Goal: Feedback & Contribution: Contribute content

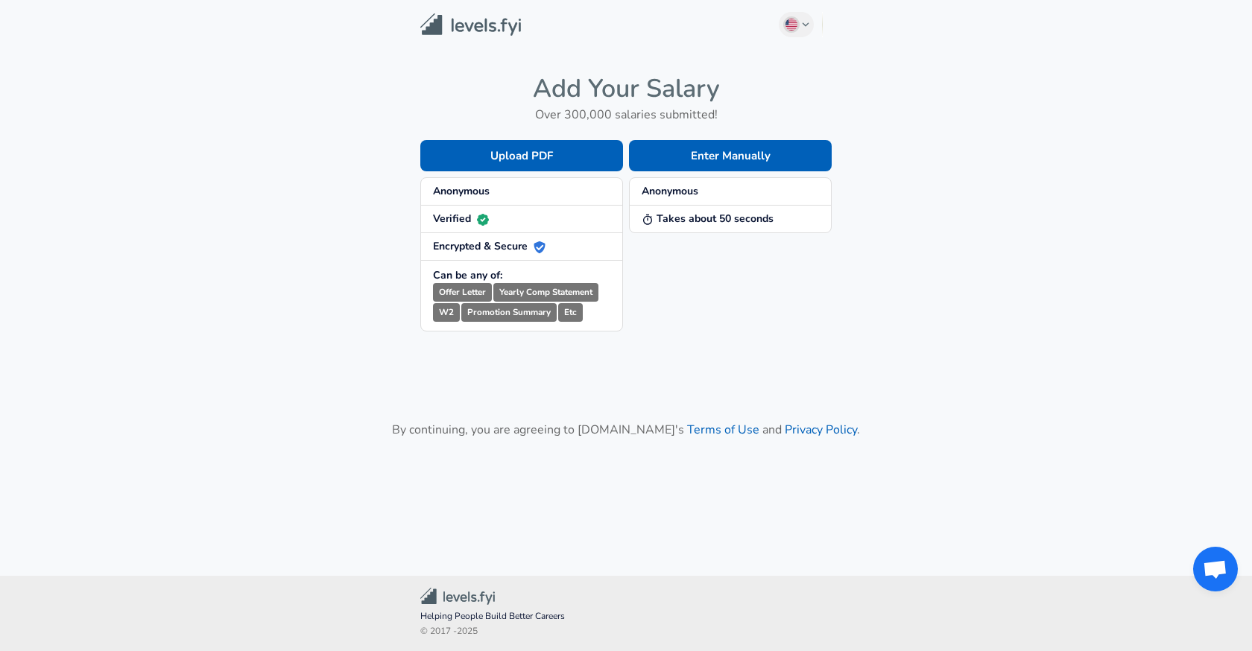
click at [540, 194] on span "Anonymous" at bounding box center [521, 191] width 177 height 15
click at [672, 154] on button "Enter Manually" at bounding box center [730, 155] width 203 height 31
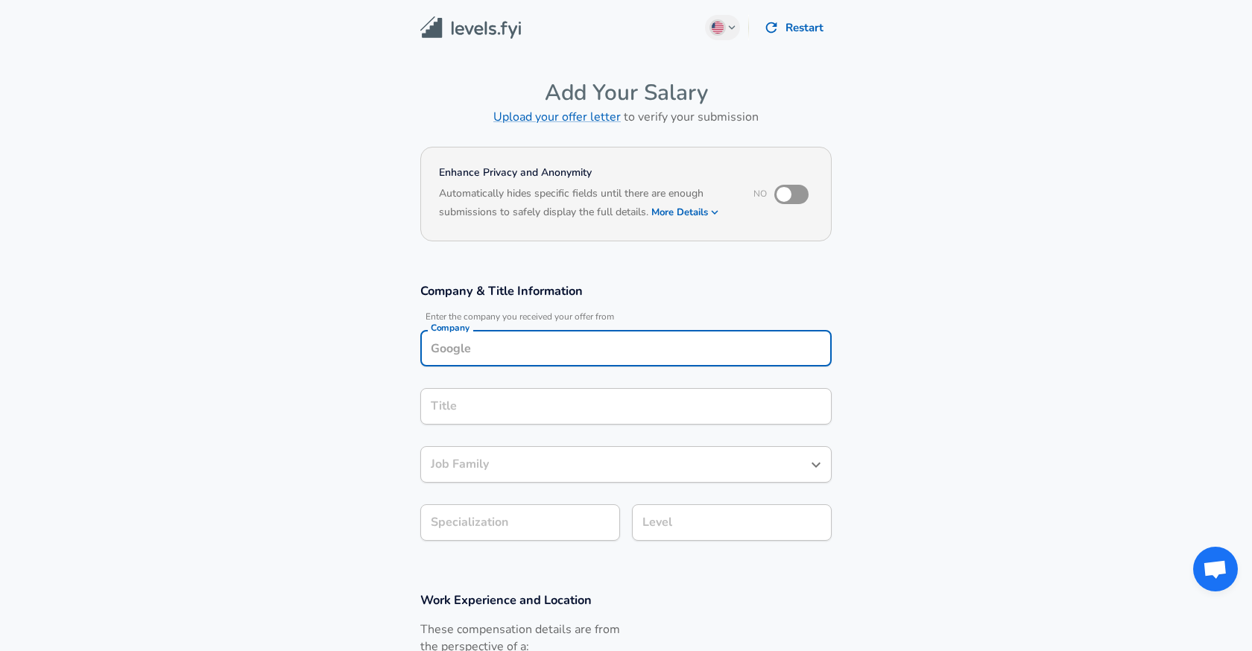
click at [574, 347] on div "Company" at bounding box center [625, 348] width 411 height 37
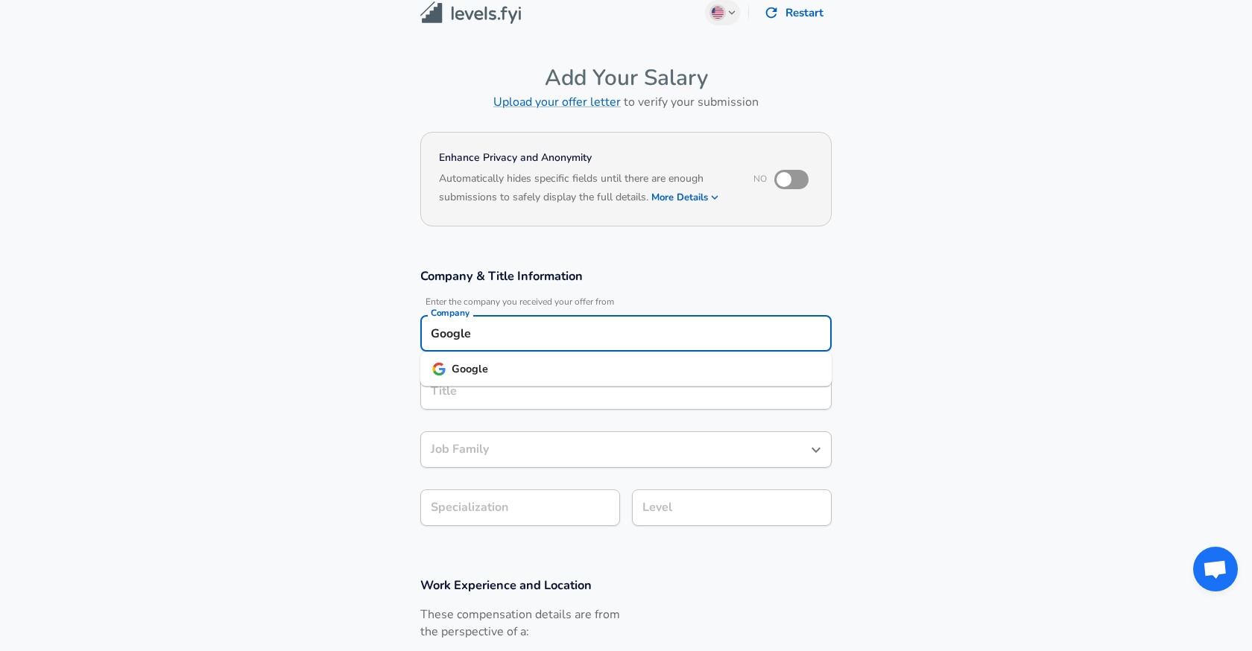
type input "Google"
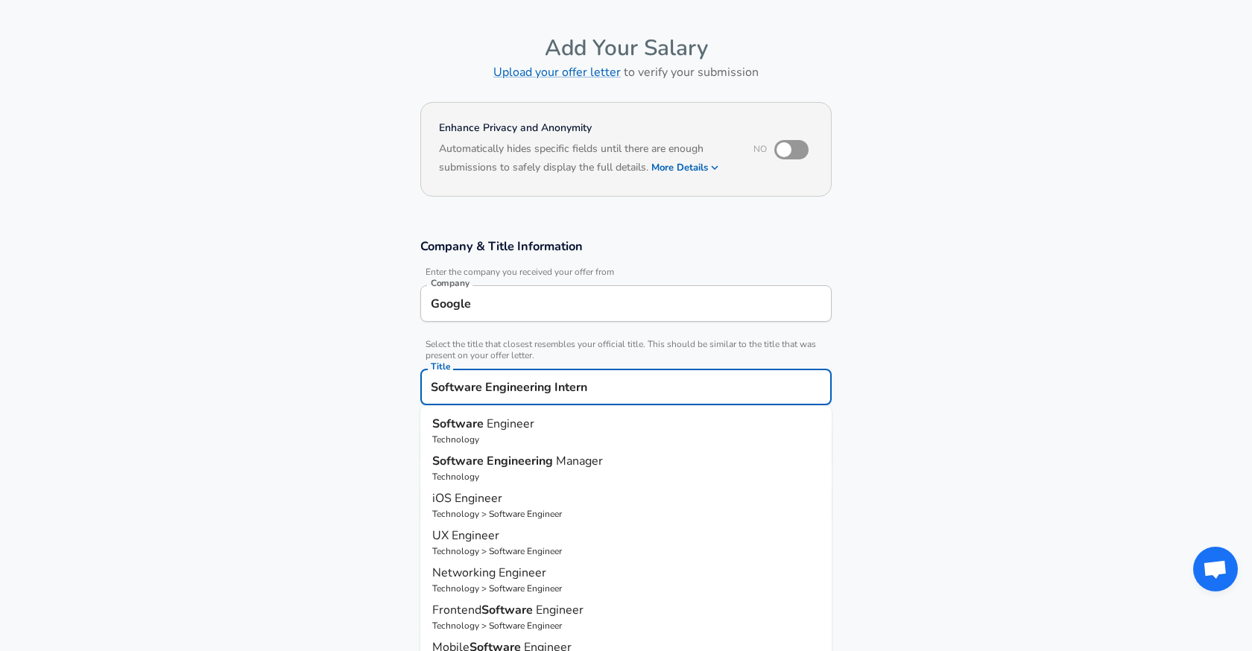
click at [708, 385] on input "Software Engineering Intern" at bounding box center [626, 387] width 398 height 23
type input "Software Engineering Intern"
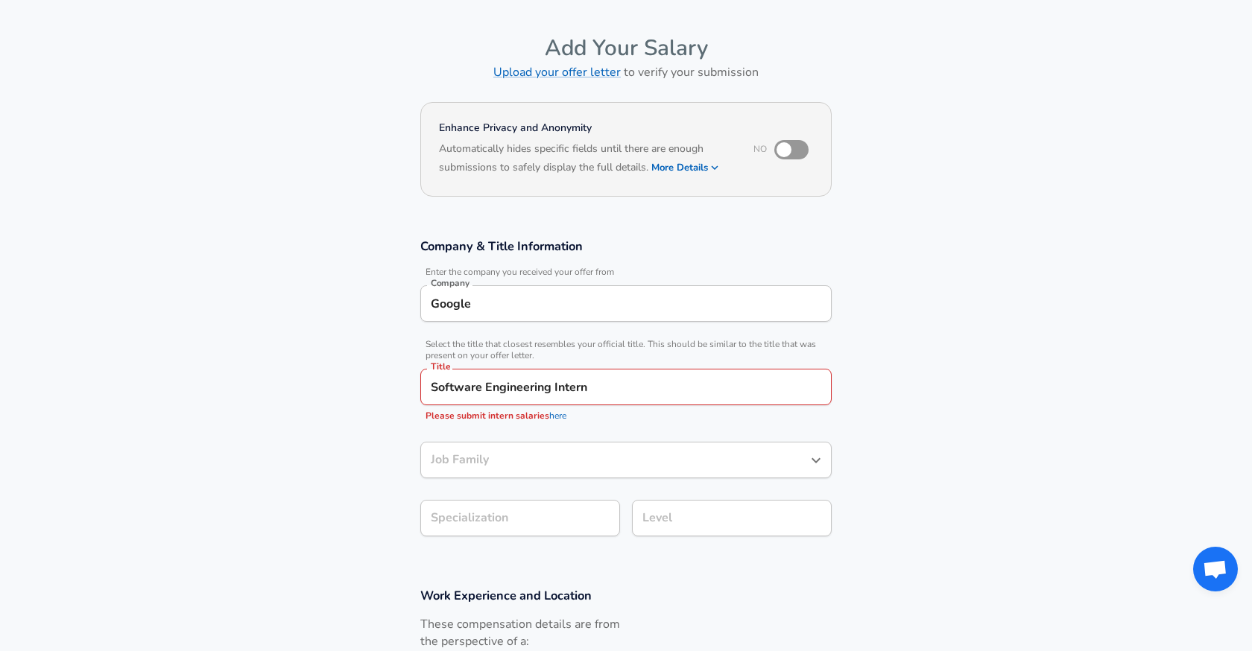
click at [845, 344] on div "Company & Title Information Enter the company you received your offer from Comp…" at bounding box center [626, 392] width 447 height 309
click at [555, 420] on link "here" at bounding box center [557, 416] width 17 height 12
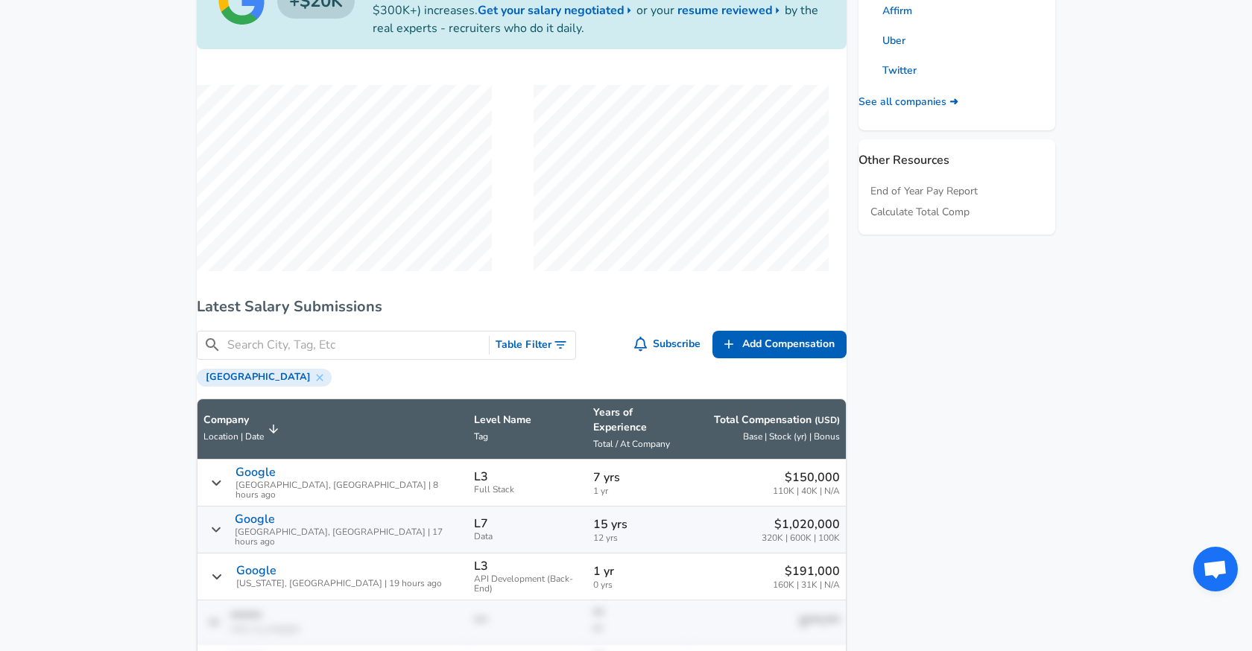
scroll to position [834, 0]
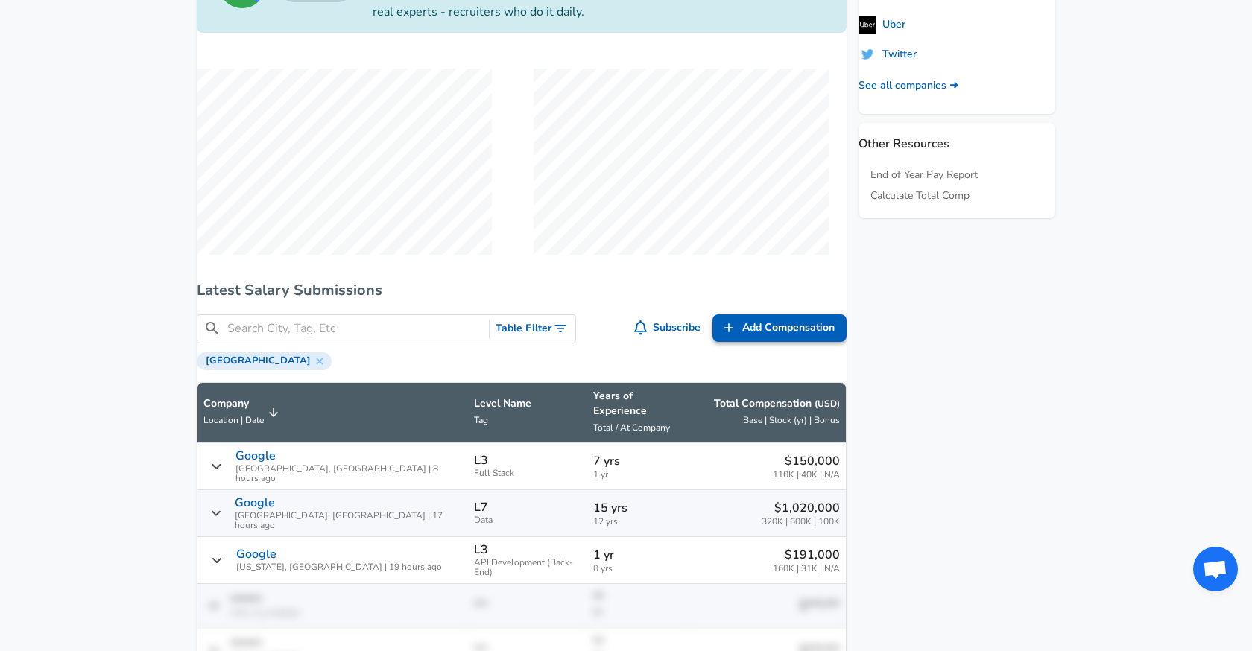
click at [778, 338] on span "Add Compensation" at bounding box center [788, 328] width 92 height 19
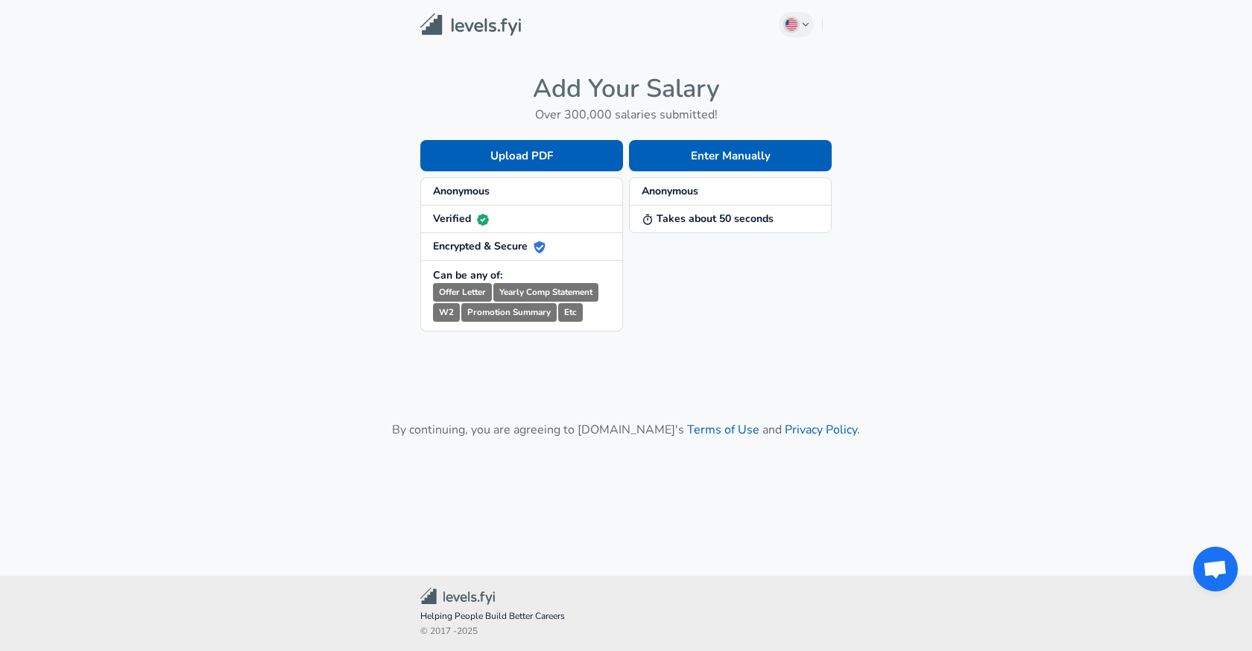
click at [678, 190] on strong "Anonymous" at bounding box center [670, 191] width 57 height 14
click at [701, 160] on button "Enter Manually" at bounding box center [730, 155] width 203 height 31
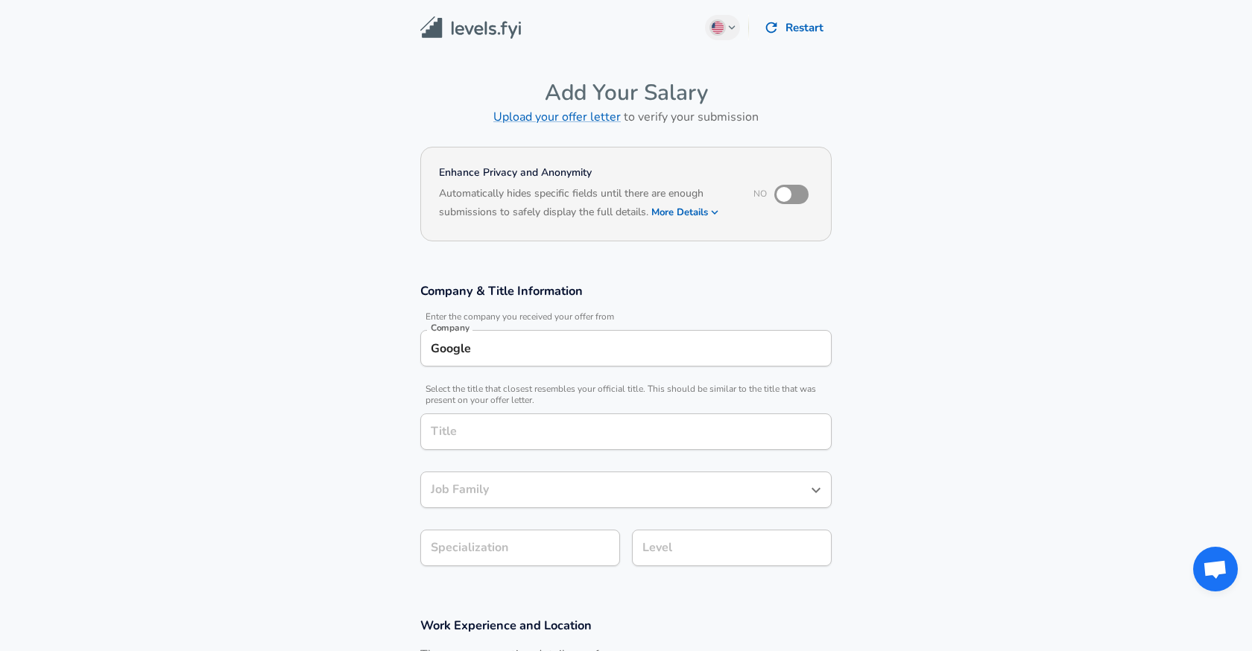
drag, startPoint x: 506, startPoint y: 361, endPoint x: 412, endPoint y: 361, distance: 93.9
click at [412, 361] on div "Company & Title Information Enter the company you received your offer from Comp…" at bounding box center [626, 430] width 447 height 294
click at [449, 345] on input "Google" at bounding box center [626, 348] width 398 height 23
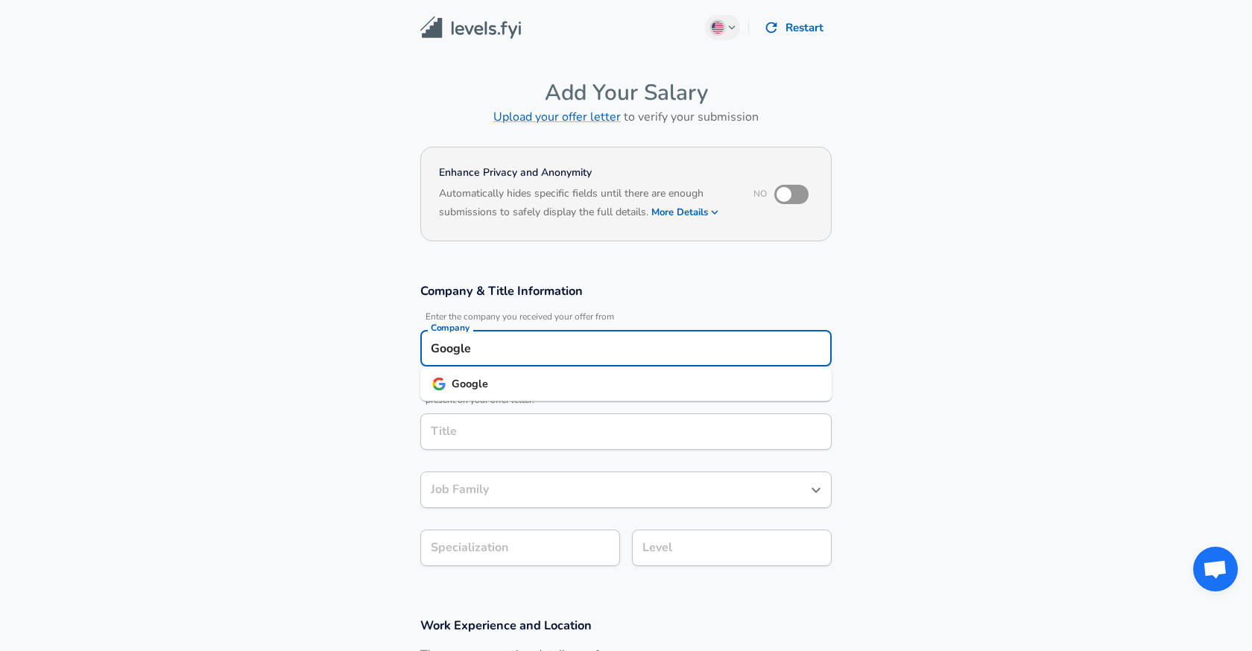
click at [449, 345] on input "Google" at bounding box center [626, 348] width 398 height 23
click at [457, 381] on strong "Capital" at bounding box center [472, 383] width 40 height 15
type input "Capital One"
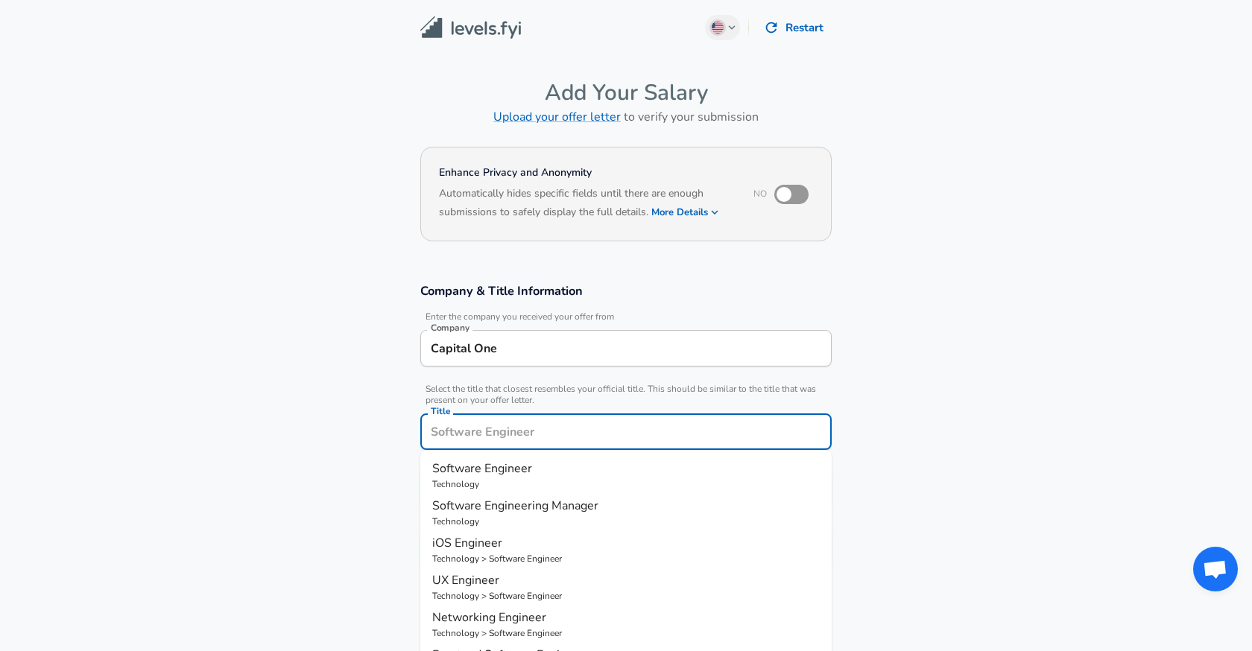
click at [490, 438] on input "Title" at bounding box center [626, 431] width 398 height 23
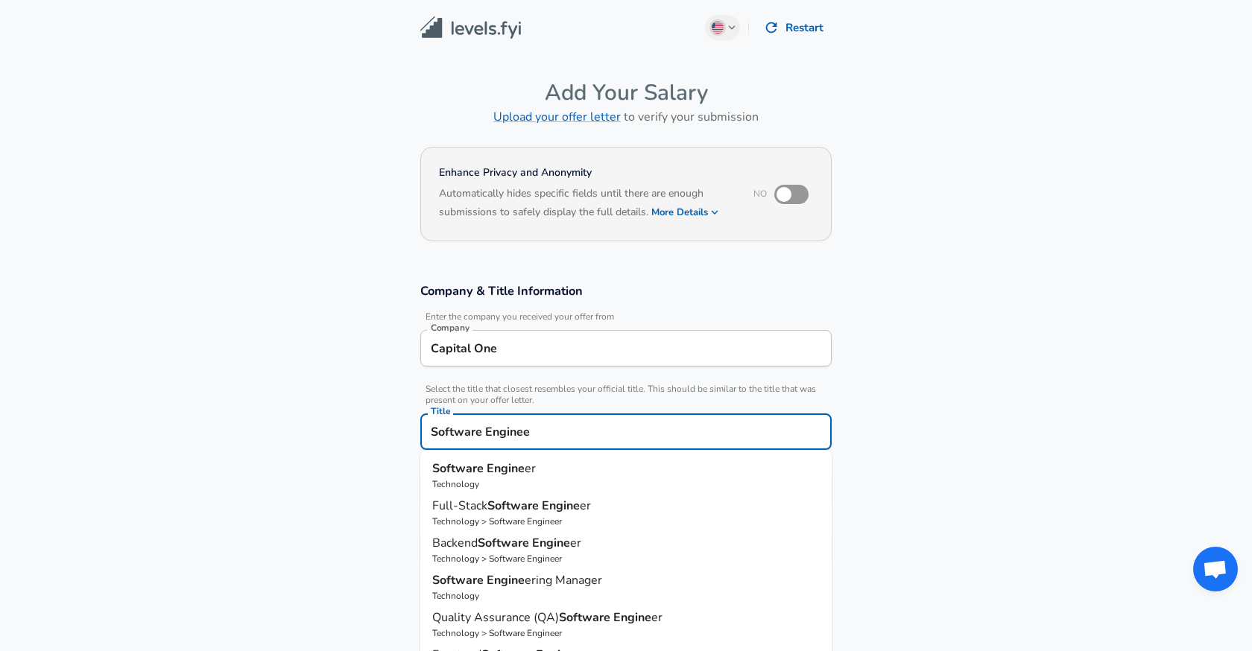
type input "Software Engineer"
click at [496, 476] on strong "Engineer" at bounding box center [511, 469] width 49 height 16
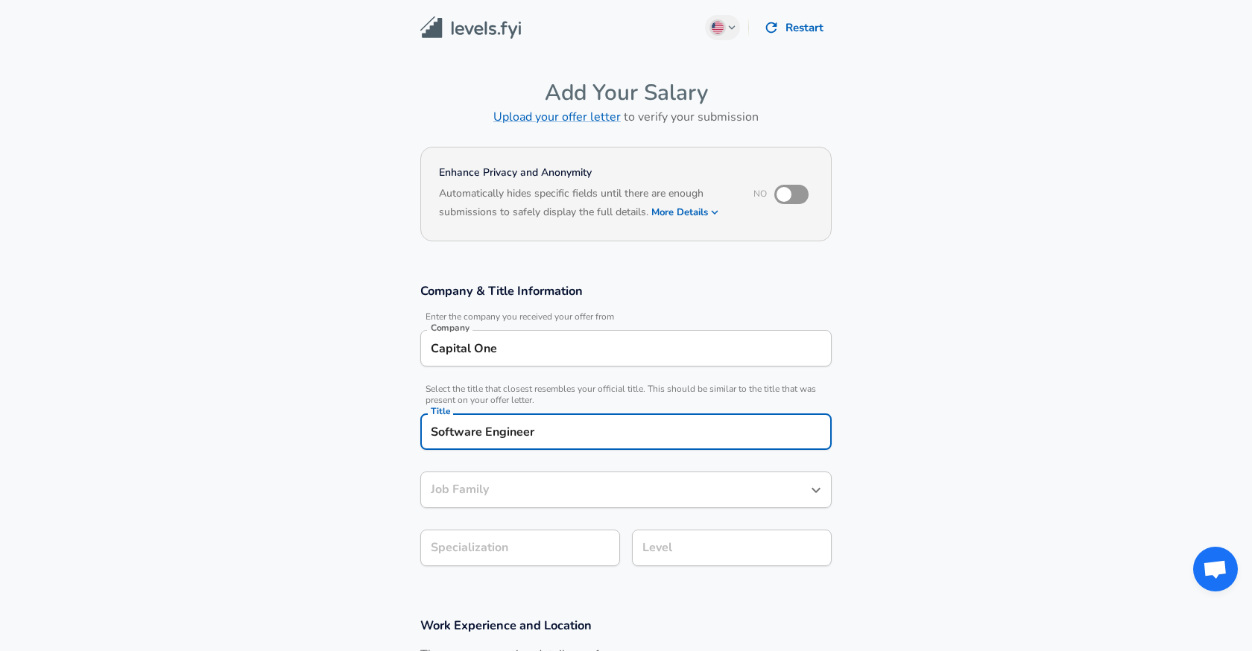
type input "Software Engineer"
click at [537, 558] on body "English ([GEOGRAPHIC_DATA]) Change Restart Add Your Salary Upload your offer le…" at bounding box center [626, 325] width 1252 height 651
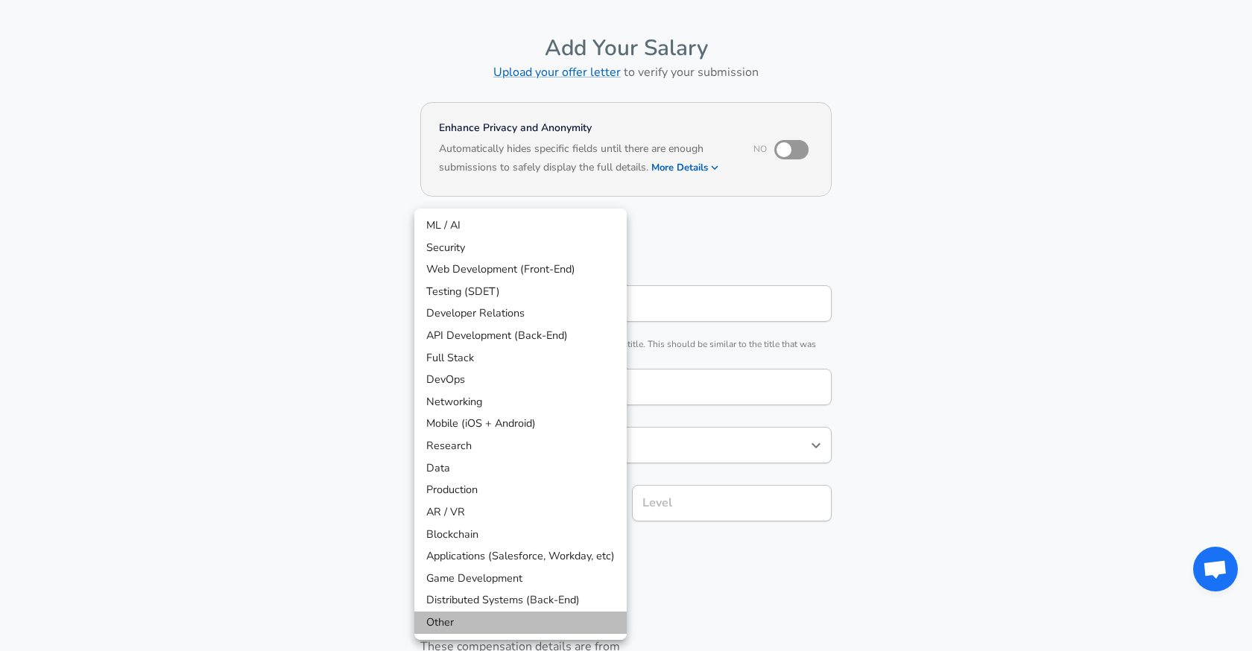
click at [464, 624] on li "Other" at bounding box center [520, 623] width 212 height 22
type input "Other"
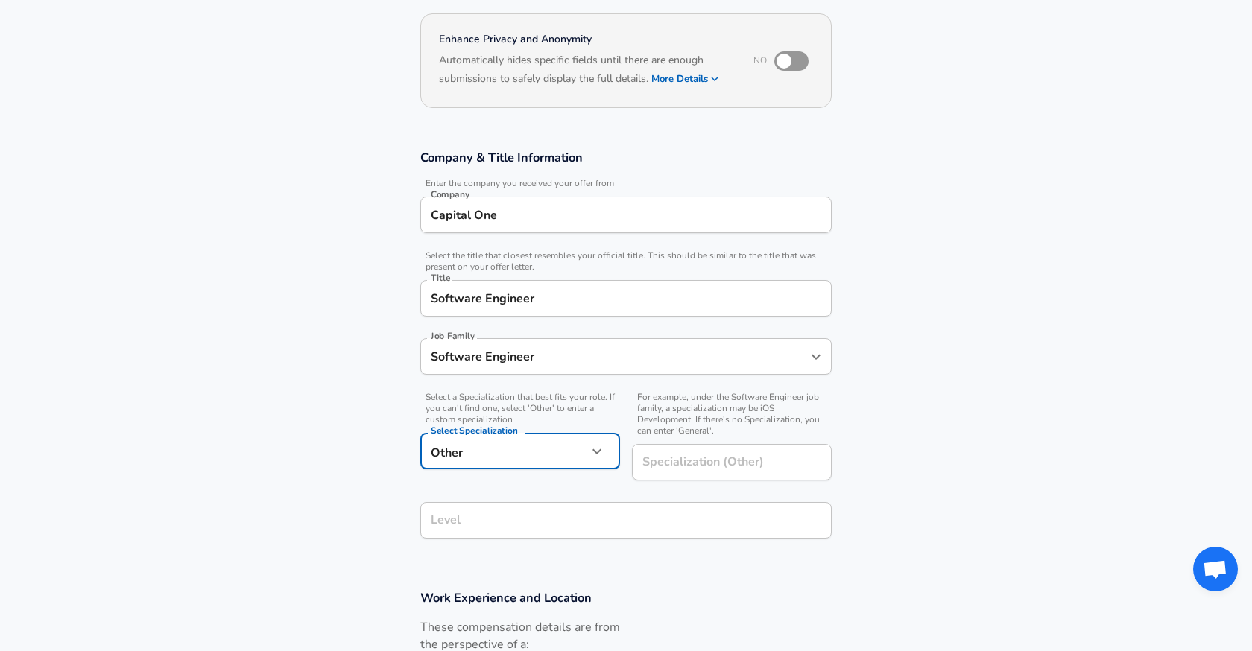
click at [603, 508] on div "Level" at bounding box center [625, 520] width 411 height 37
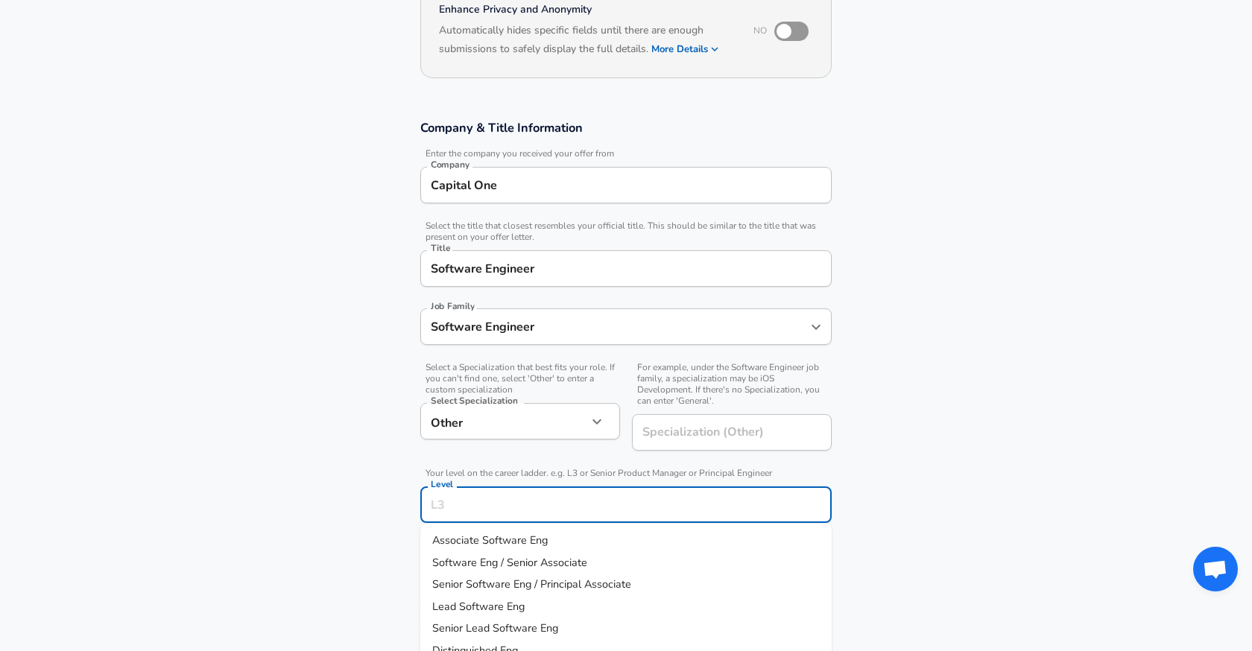
click at [606, 526] on ul "Associate Software Eng Software Eng / Senior Associate Senior Software Eng / Pr…" at bounding box center [625, 618] width 411 height 189
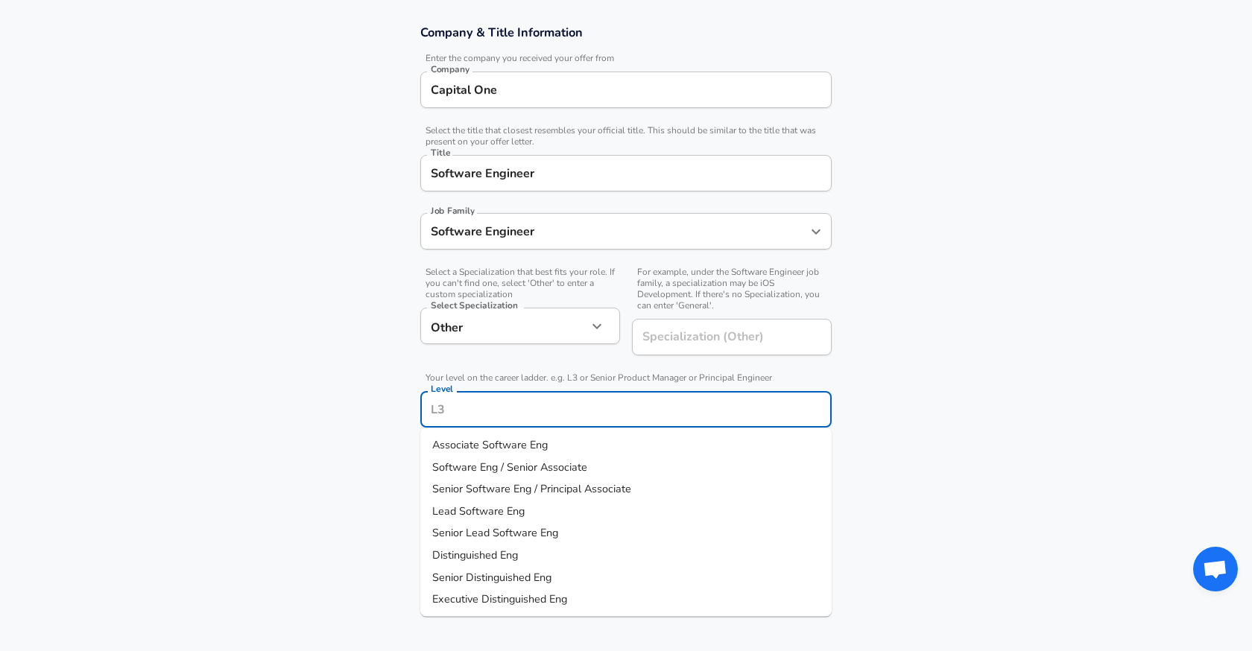
scroll to position [259, 0]
click at [526, 444] on span "Associate Software Eng" at bounding box center [490, 444] width 116 height 15
type input "Associate Software Eng"
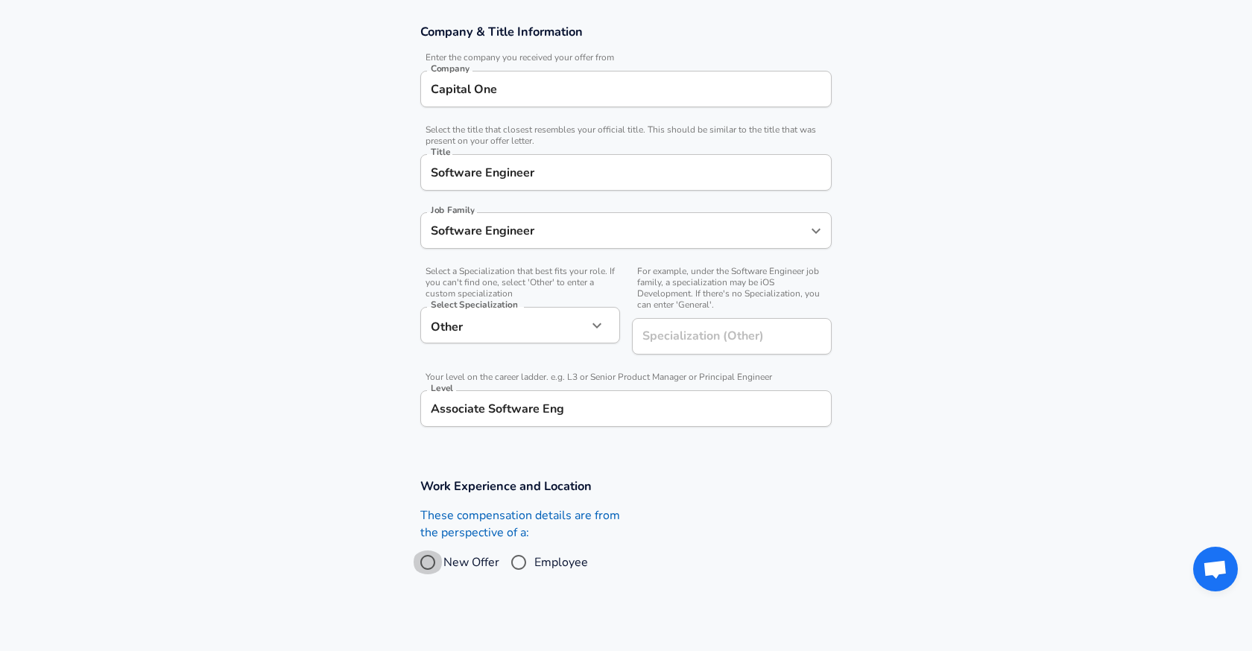
click at [423, 567] on input "New Offer" at bounding box center [427, 563] width 31 height 24
radio input "true"
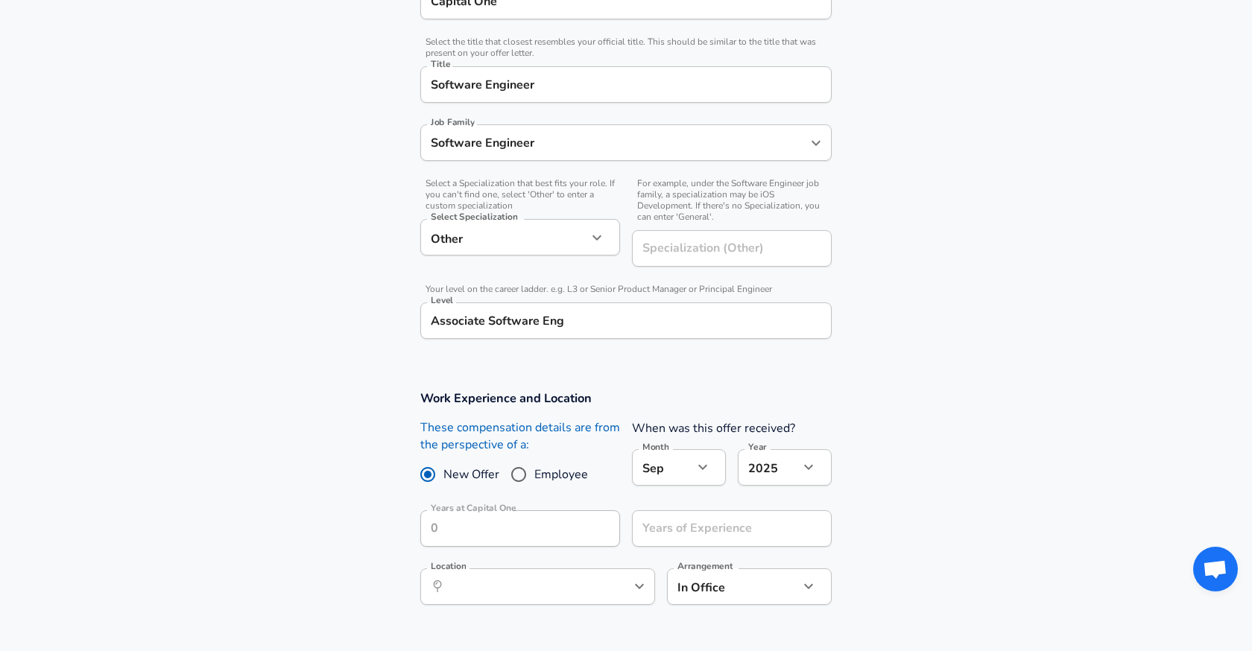
scroll to position [384, 0]
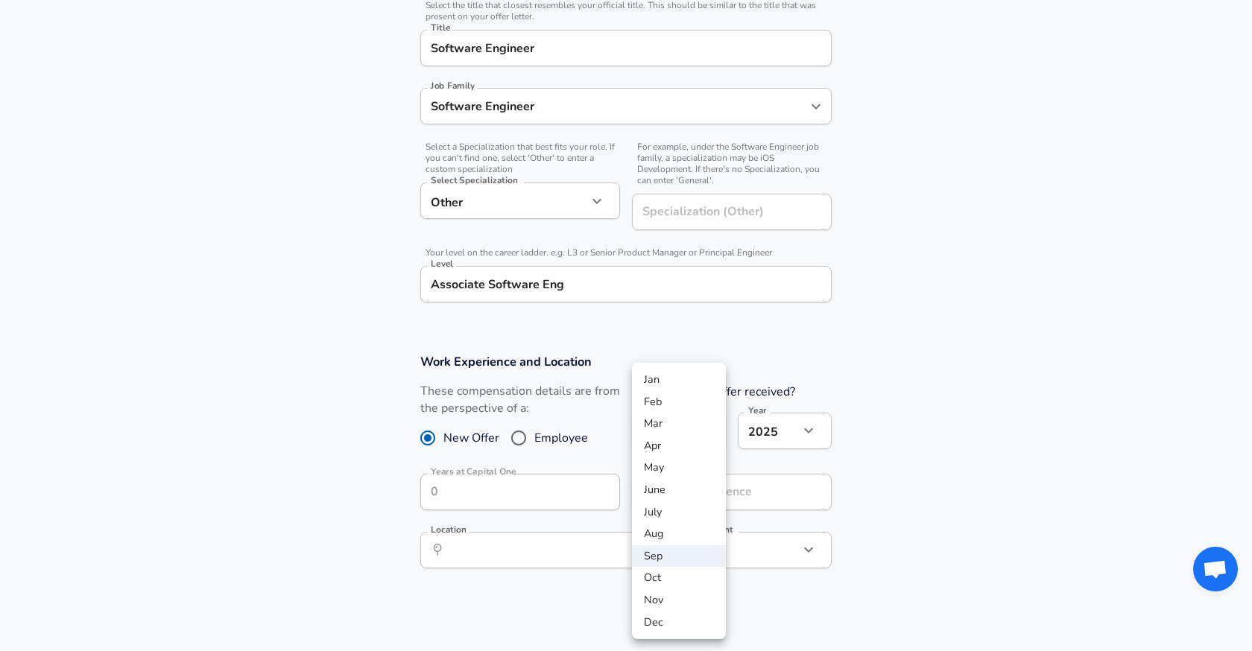
click at [660, 601] on li "Nov" at bounding box center [679, 601] width 94 height 22
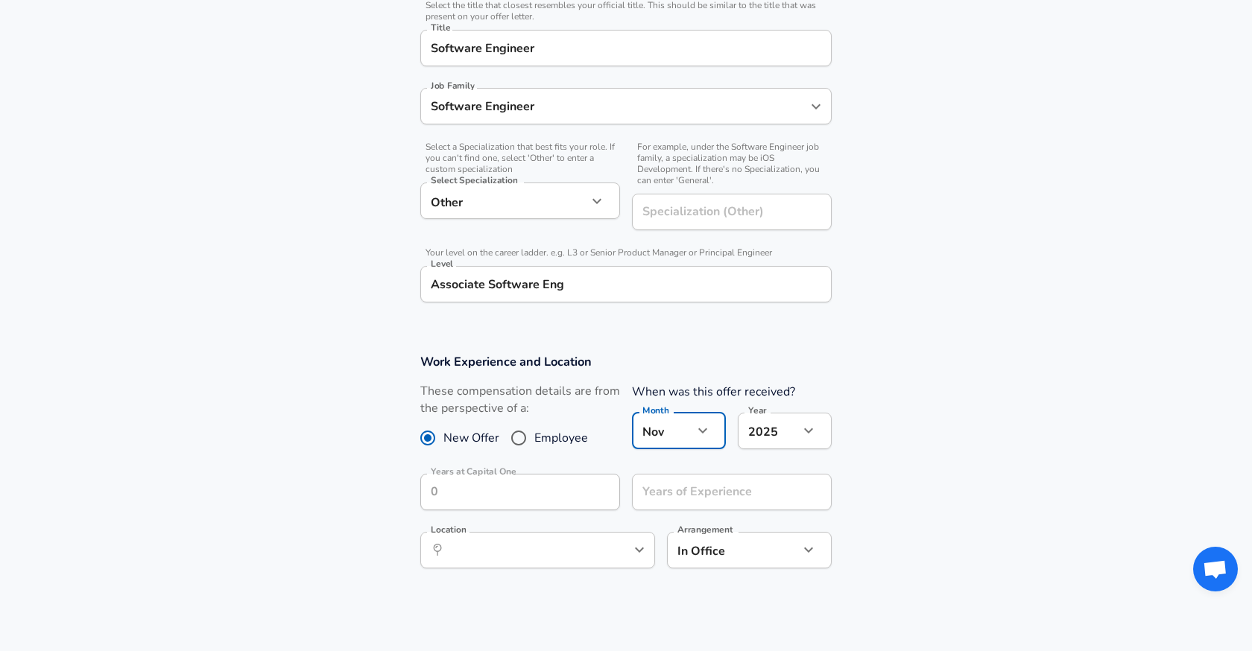
type input "11"
click at [467, 497] on div "Years at Capital One Years at [GEOGRAPHIC_DATA]" at bounding box center [520, 494] width 200 height 40
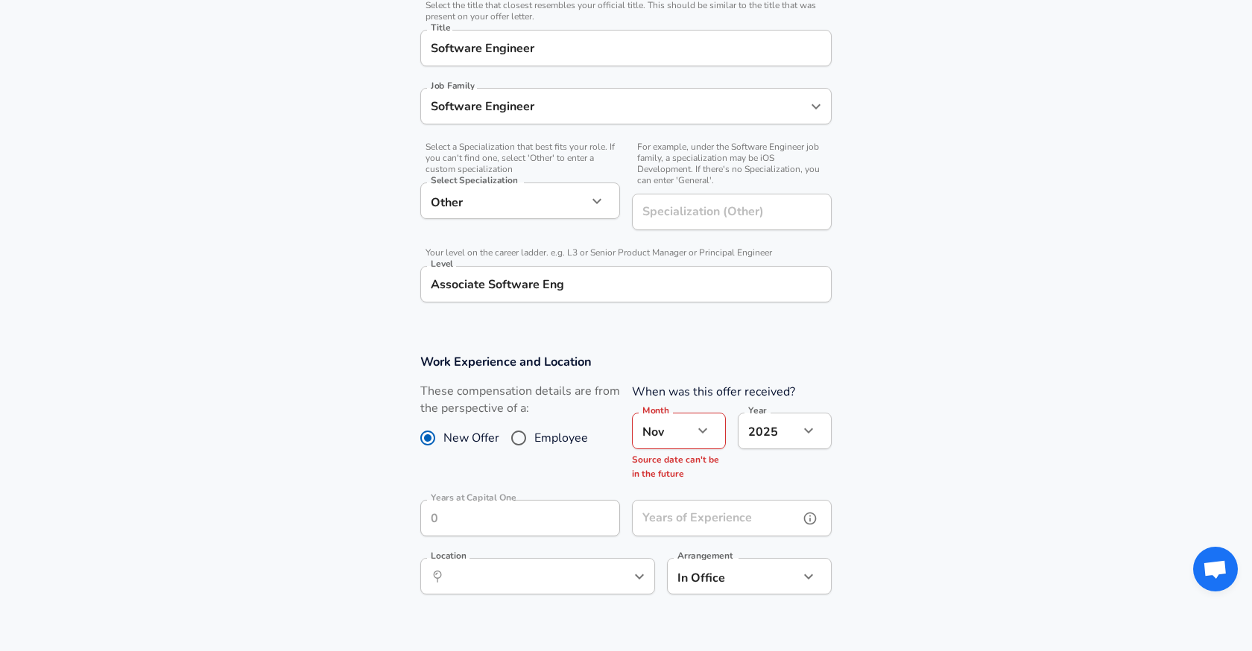
click at [690, 508] on div "Years of Experience Years of Experience" at bounding box center [732, 520] width 200 height 40
type input "0"
click at [802, 452] on div "Year [DATE] 2025 Year" at bounding box center [785, 433] width 94 height 40
click at [589, 587] on input "Location" at bounding box center [521, 576] width 153 height 23
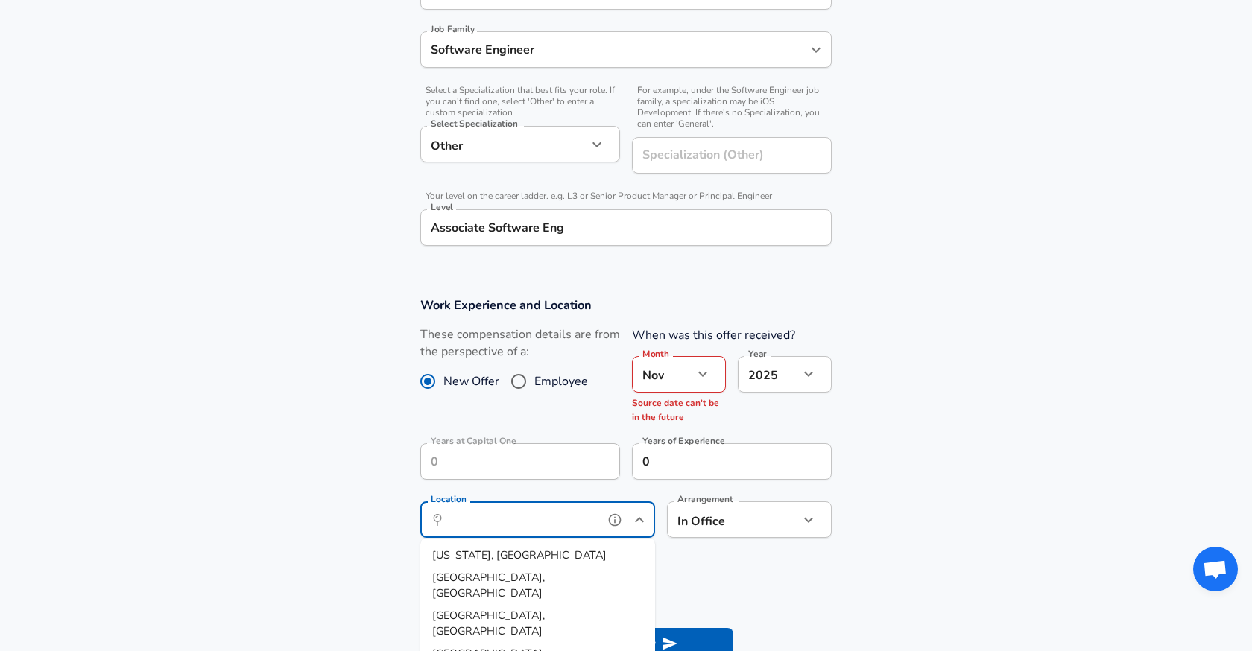
scroll to position [458, 0]
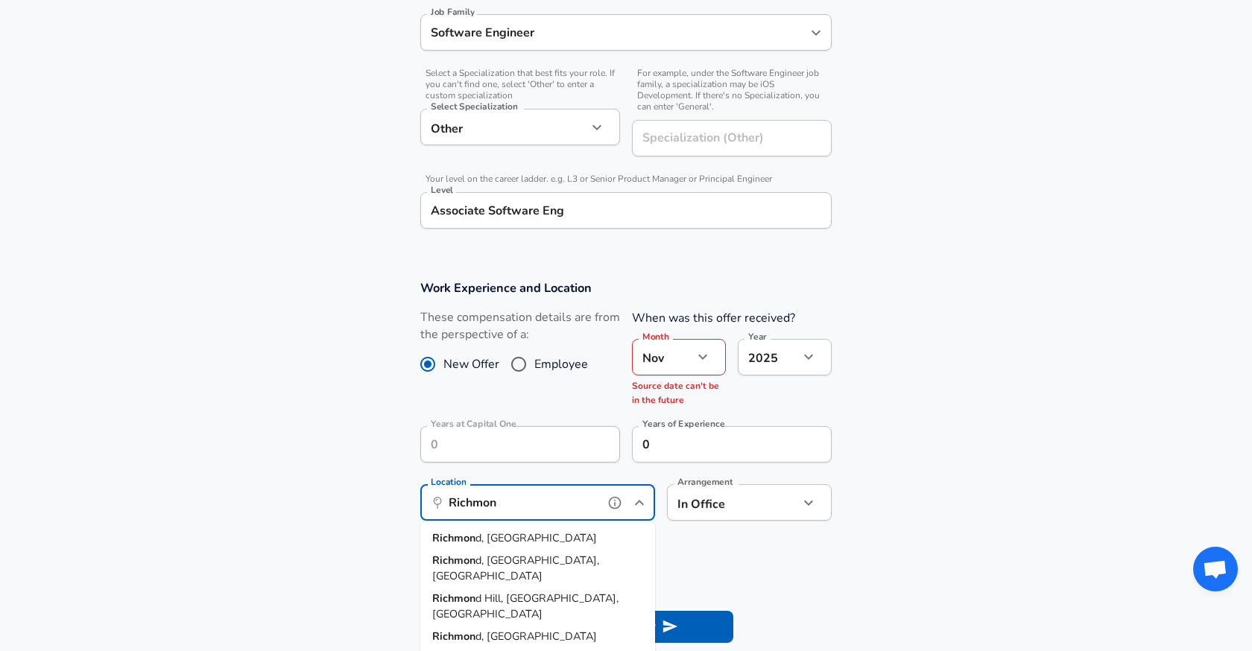
click at [532, 541] on li "Richmon d, [GEOGRAPHIC_DATA]" at bounding box center [537, 539] width 235 height 22
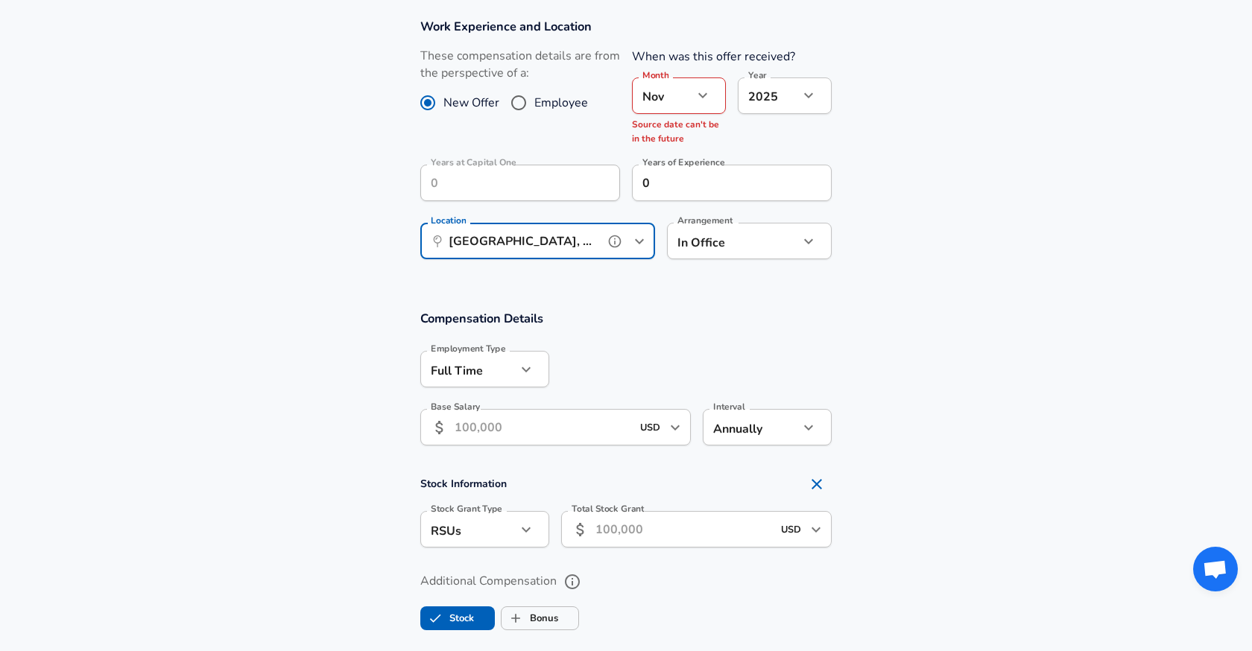
scroll to position [724, 0]
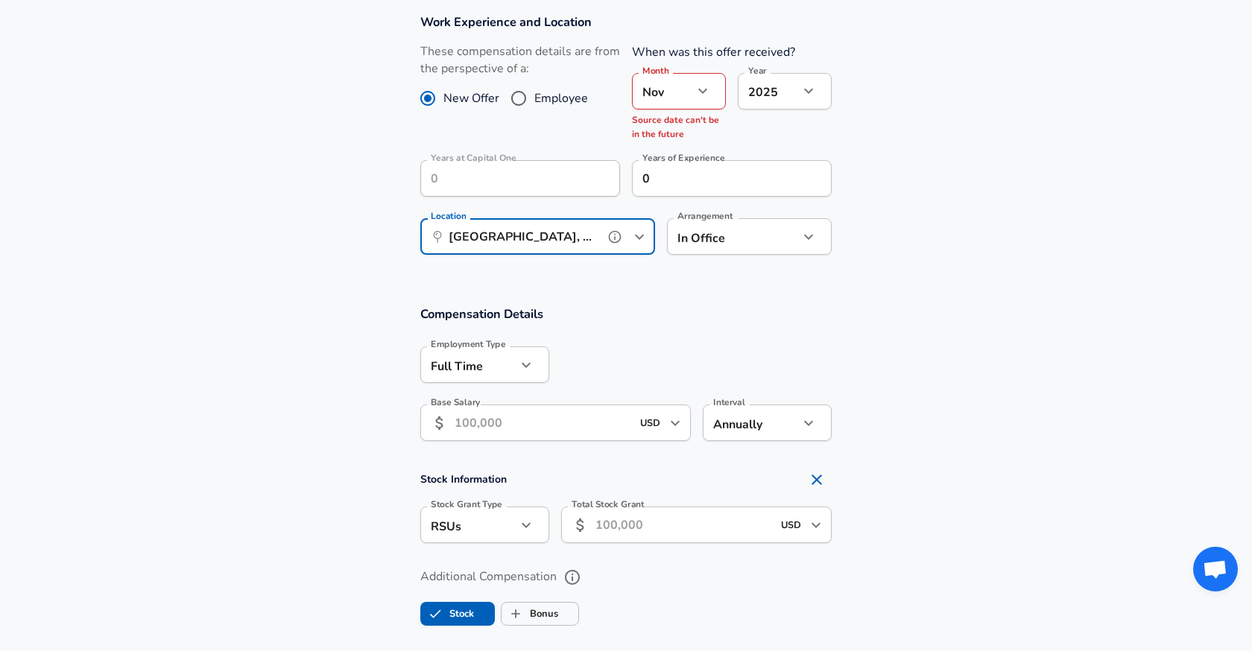
type input "[GEOGRAPHIC_DATA], [GEOGRAPHIC_DATA]"
click at [523, 435] on input "Base Salary" at bounding box center [543, 423] width 177 height 37
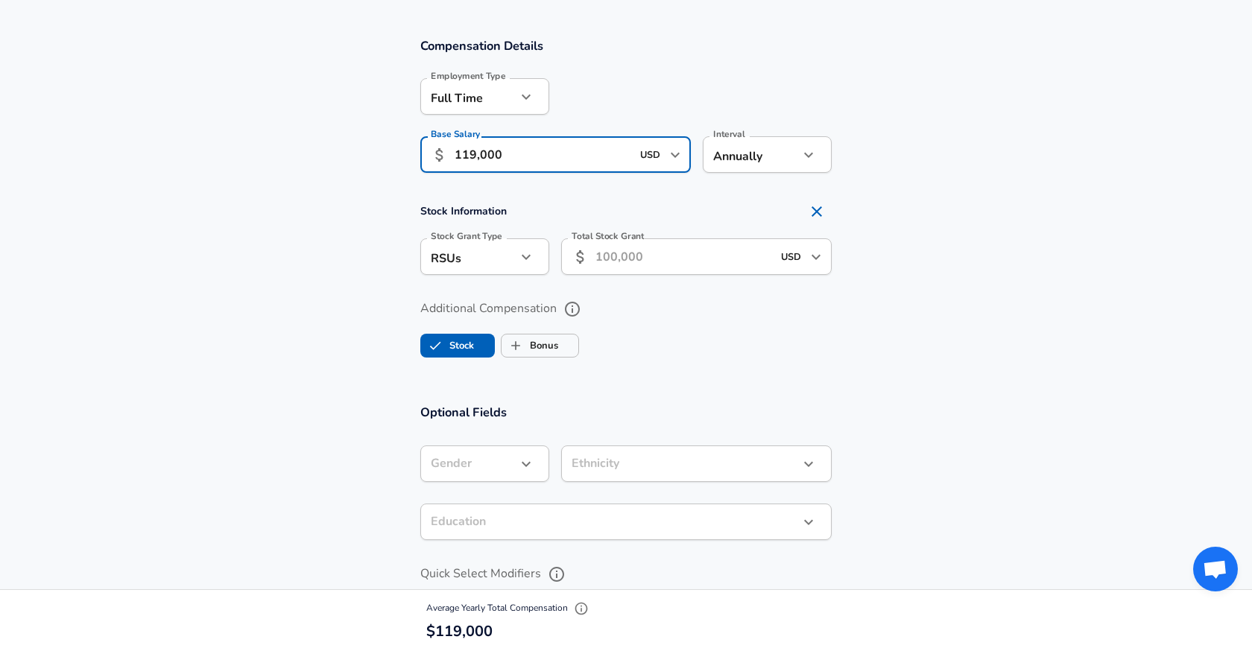
scroll to position [997, 0]
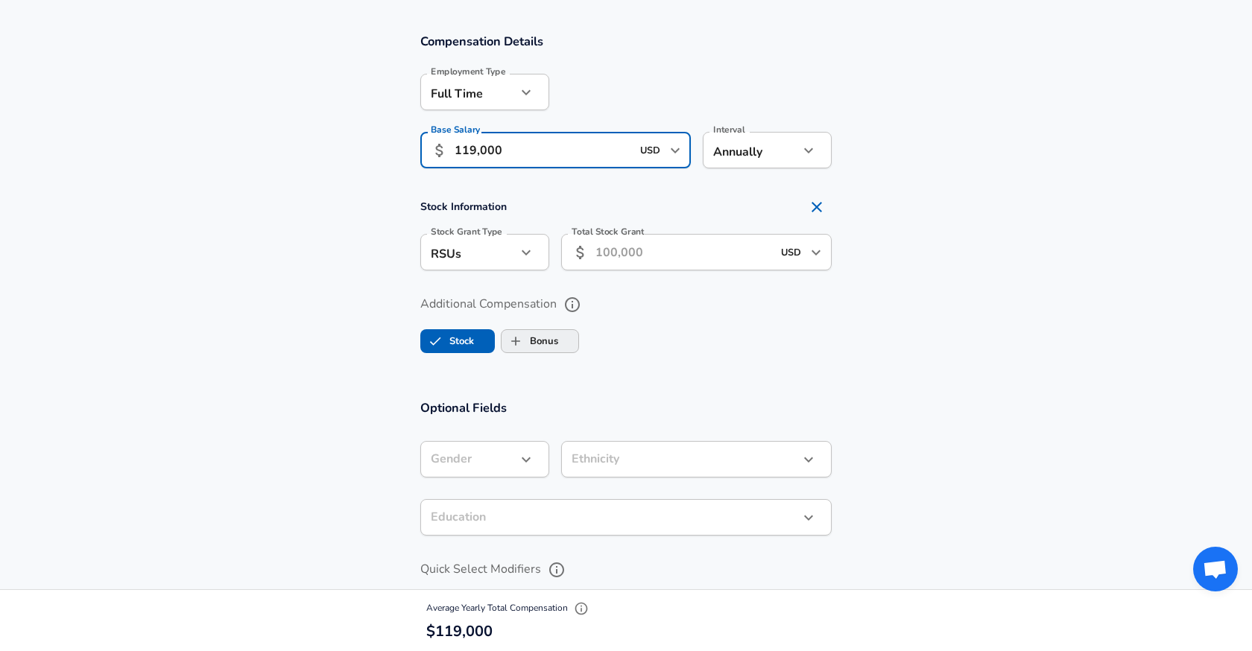
type input "119,000"
click at [545, 345] on label "Bonus" at bounding box center [530, 341] width 57 height 28
checkbox input "true"
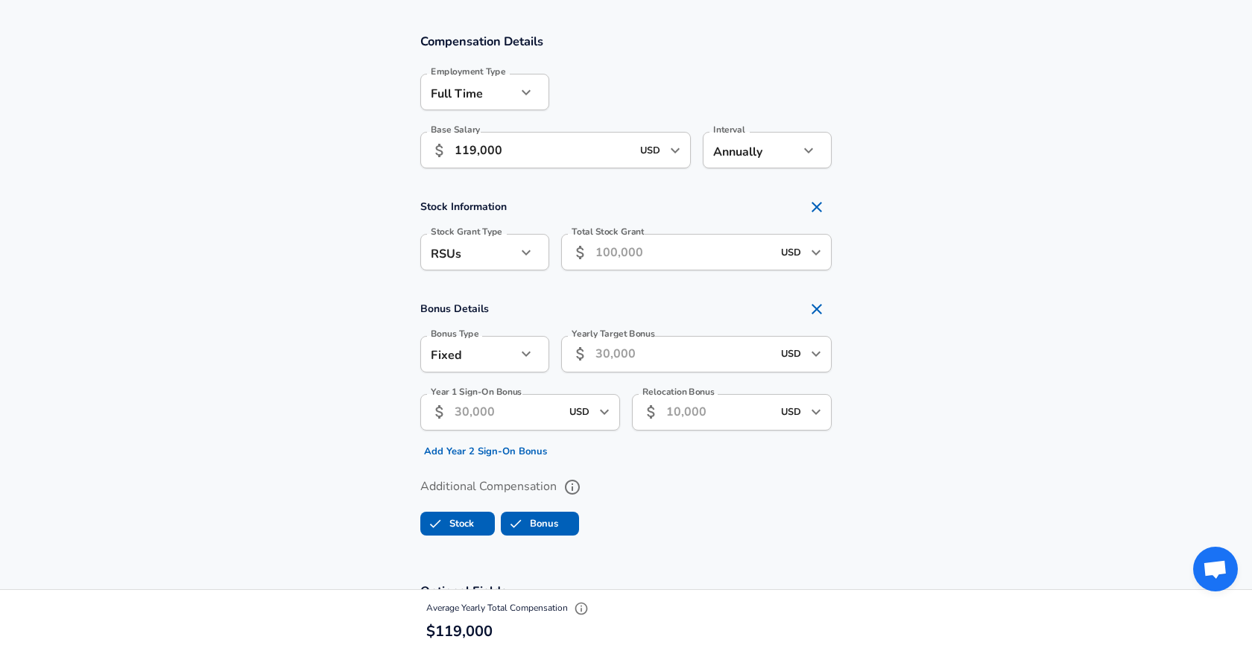
click at [464, 521] on label "Stock" at bounding box center [447, 524] width 53 height 28
checkbox input "false"
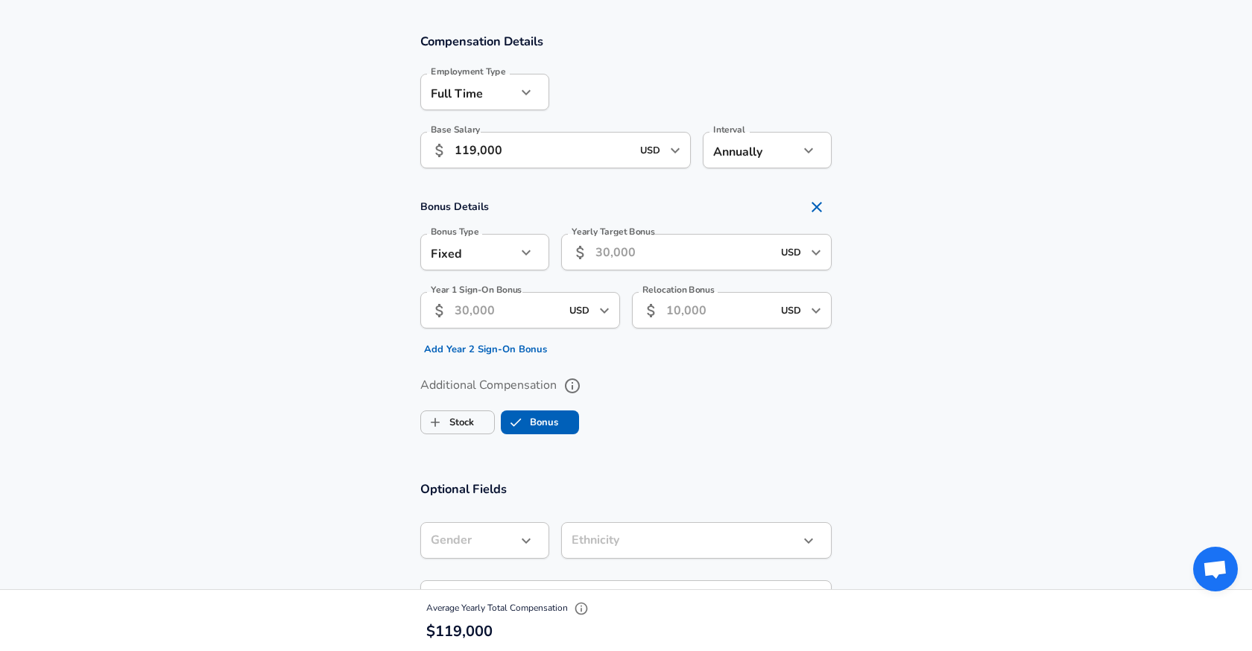
click at [527, 317] on input "Year 1 Sign-On Bonus" at bounding box center [508, 310] width 106 height 37
type input "3"
type input "25,000"
click at [634, 267] on input "Yearly Target Bonus" at bounding box center [684, 252] width 177 height 37
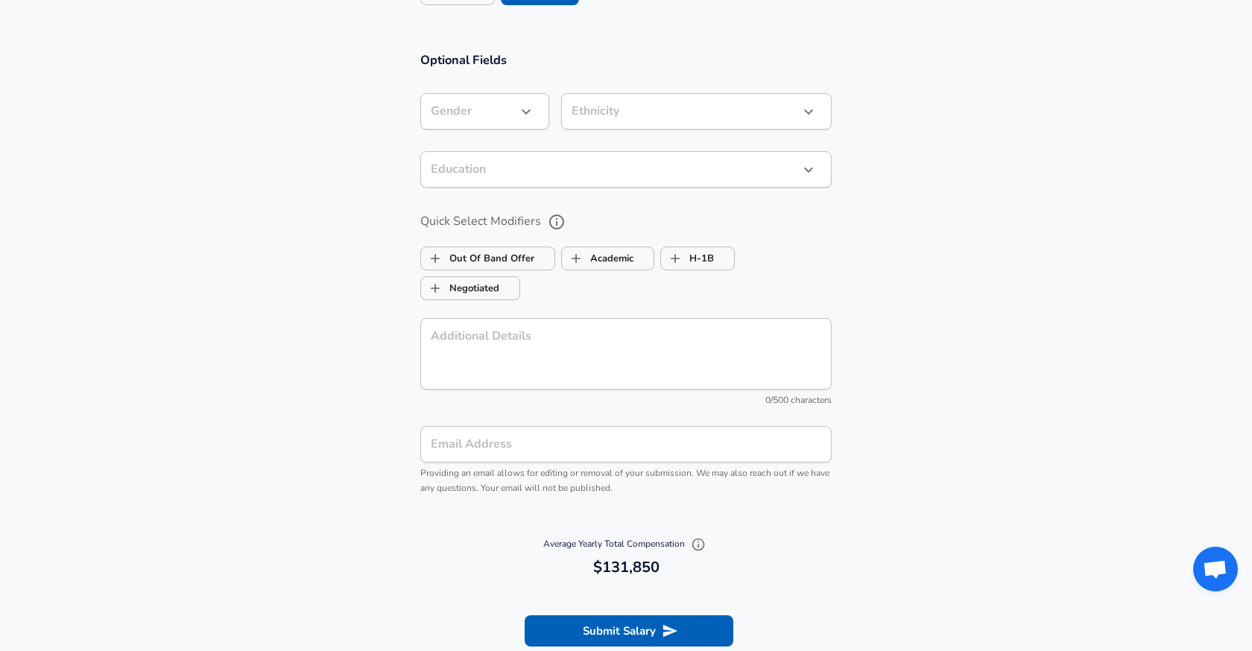
scroll to position [1482, 0]
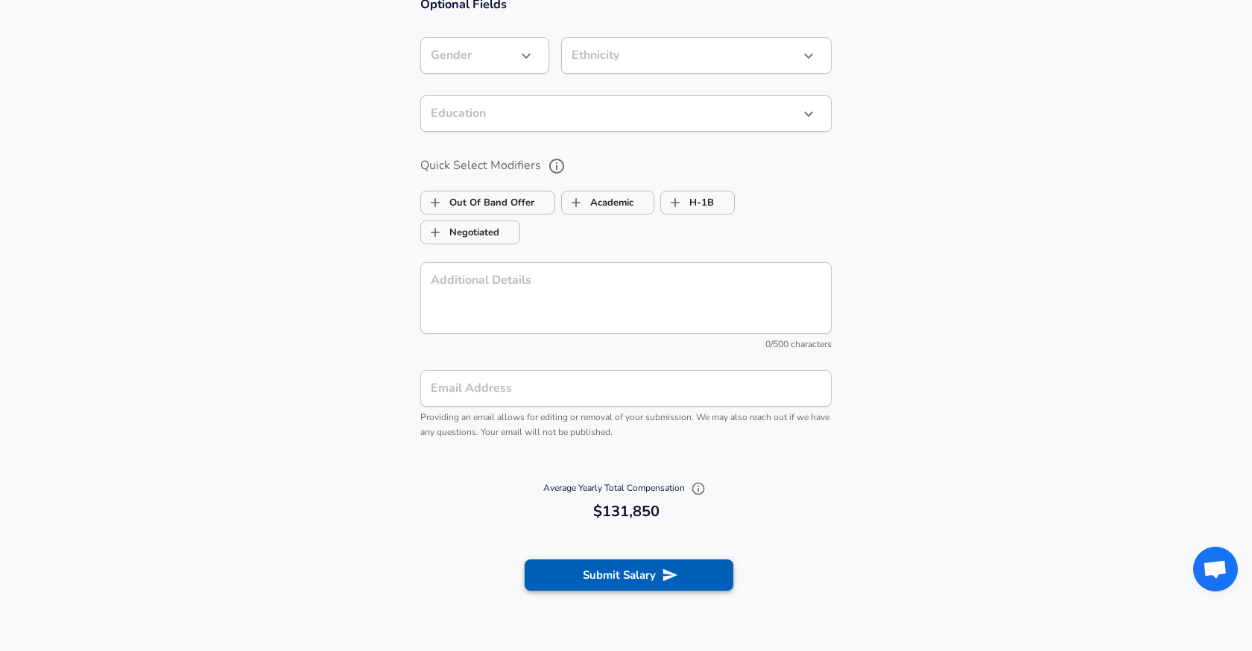
type input "6,600"
click at [625, 584] on button "Submit Salary" at bounding box center [629, 575] width 209 height 31
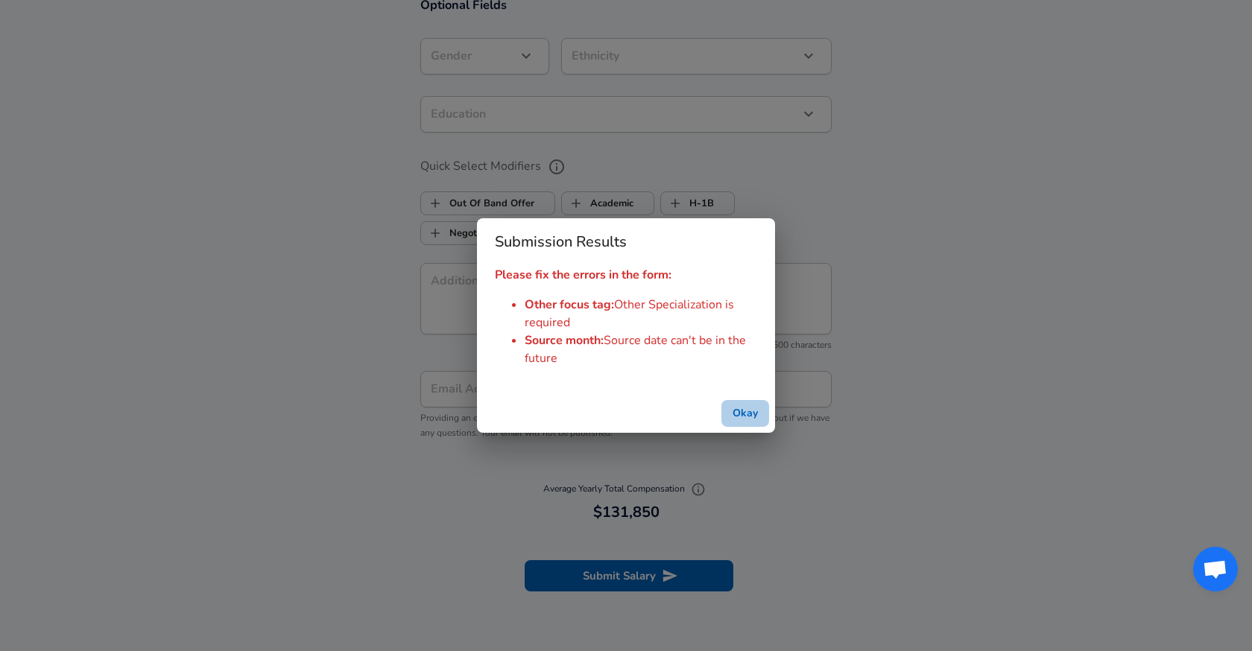
click at [737, 416] on button "Okay" at bounding box center [746, 414] width 48 height 28
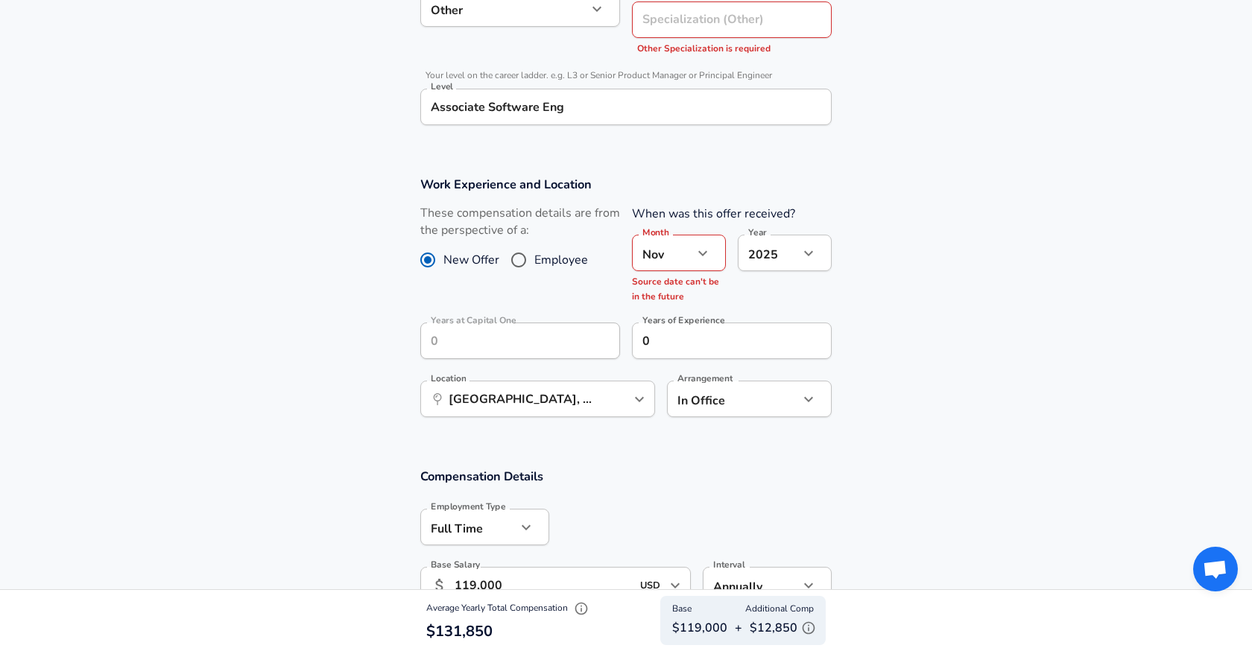
scroll to position [562, 0]
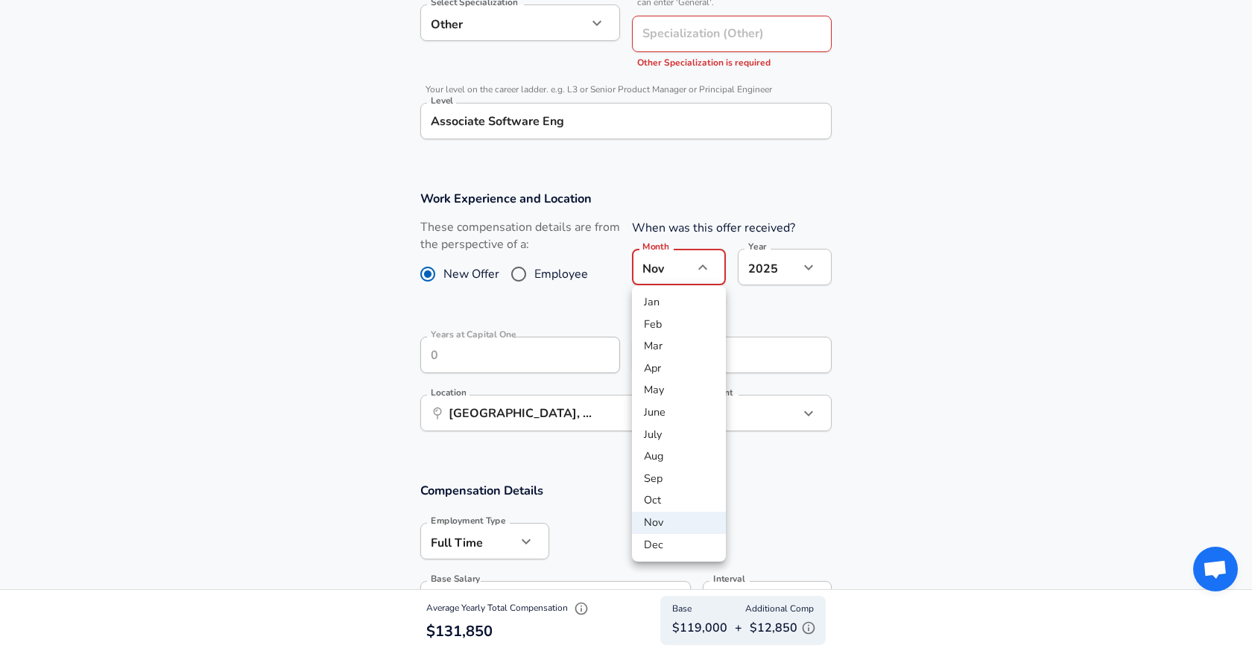
click at [785, 275] on div at bounding box center [626, 325] width 1252 height 651
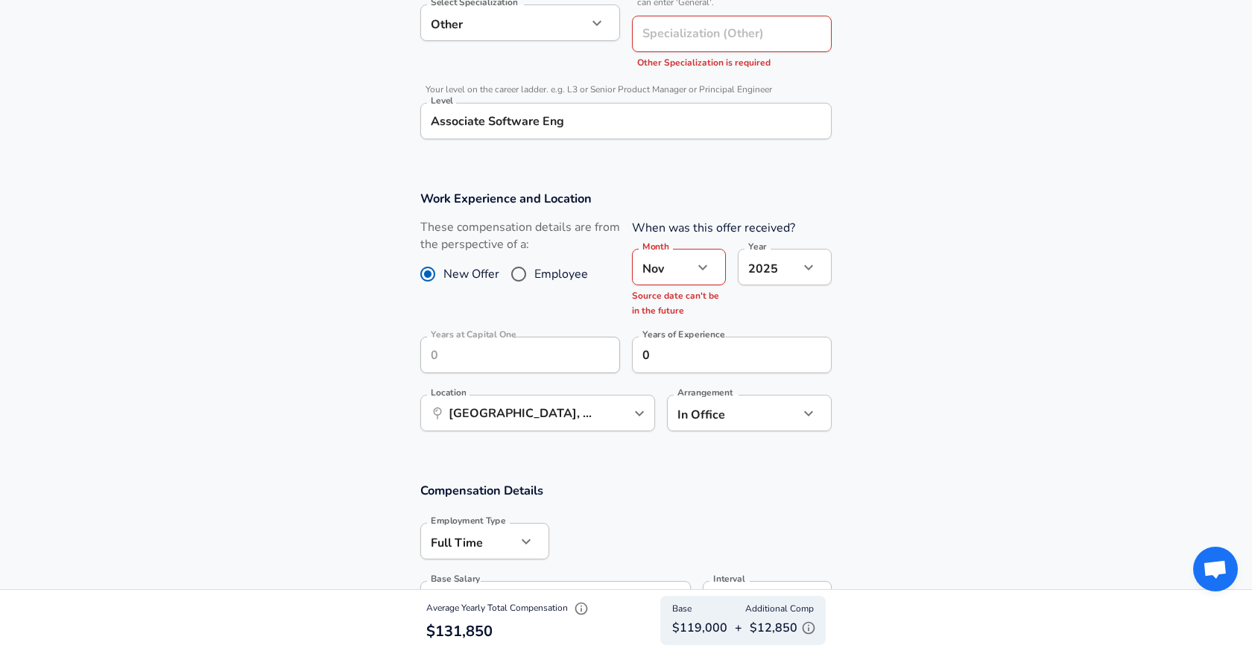
click at [777, 318] on li "2024" at bounding box center [785, 325] width 94 height 22
type input "2024"
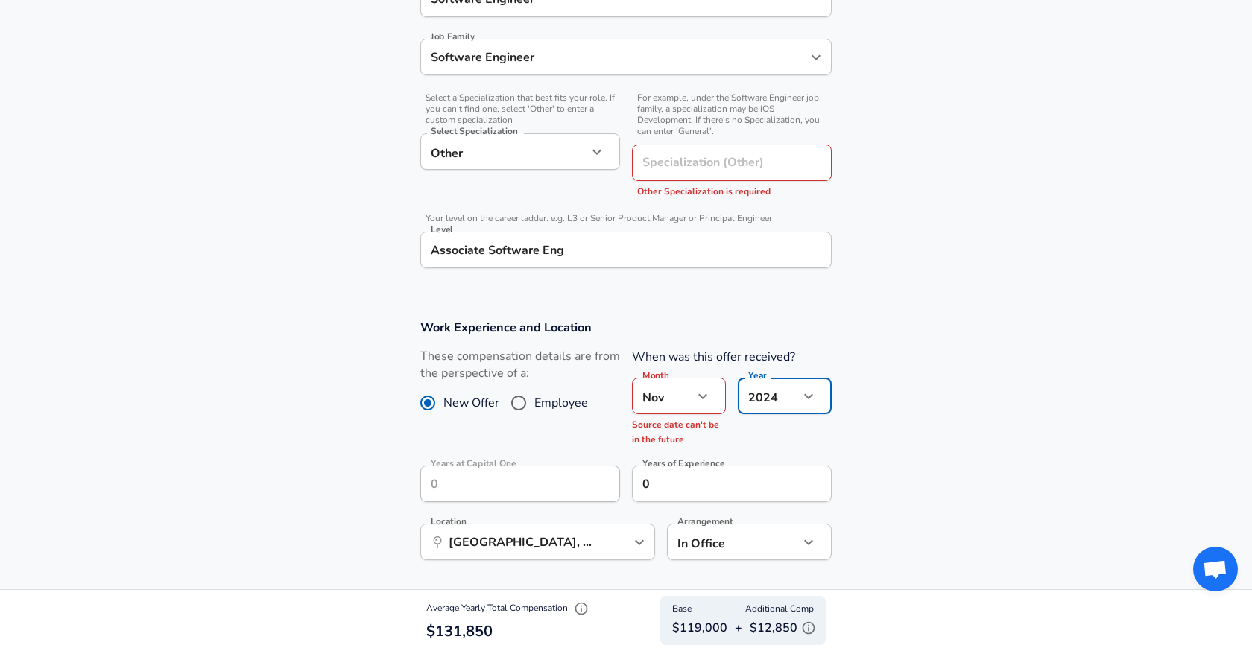
scroll to position [432, 0]
click at [692, 166] on div "Specialization (Other) Specialization (Other) Other Specialization is required" at bounding box center [732, 172] width 200 height 55
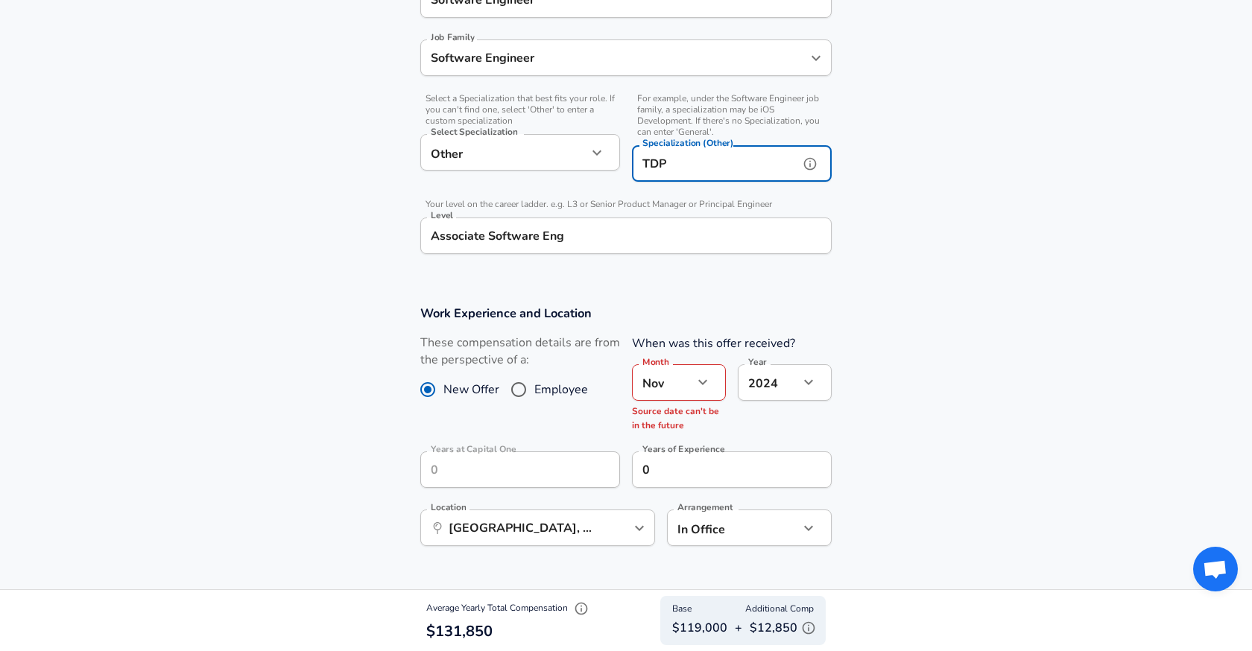
scroll to position [0, 0]
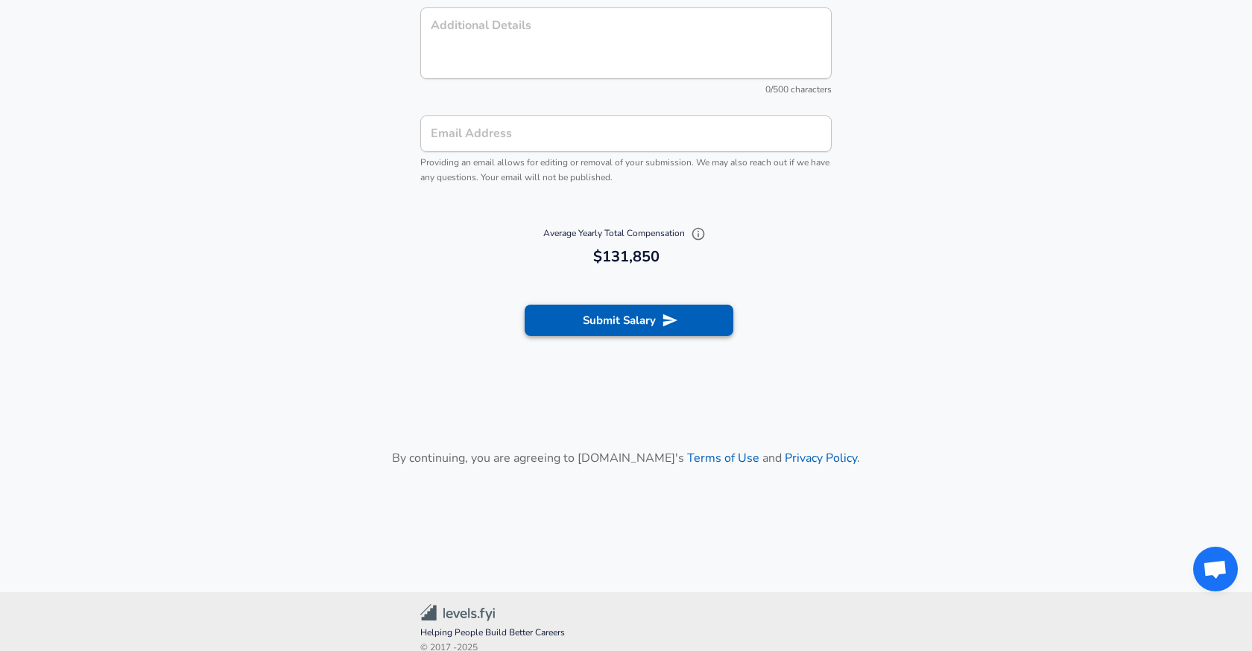
type input "TDP"
click at [622, 318] on button "Submit Salary" at bounding box center [629, 320] width 209 height 31
